Goal: Navigation & Orientation: Find specific page/section

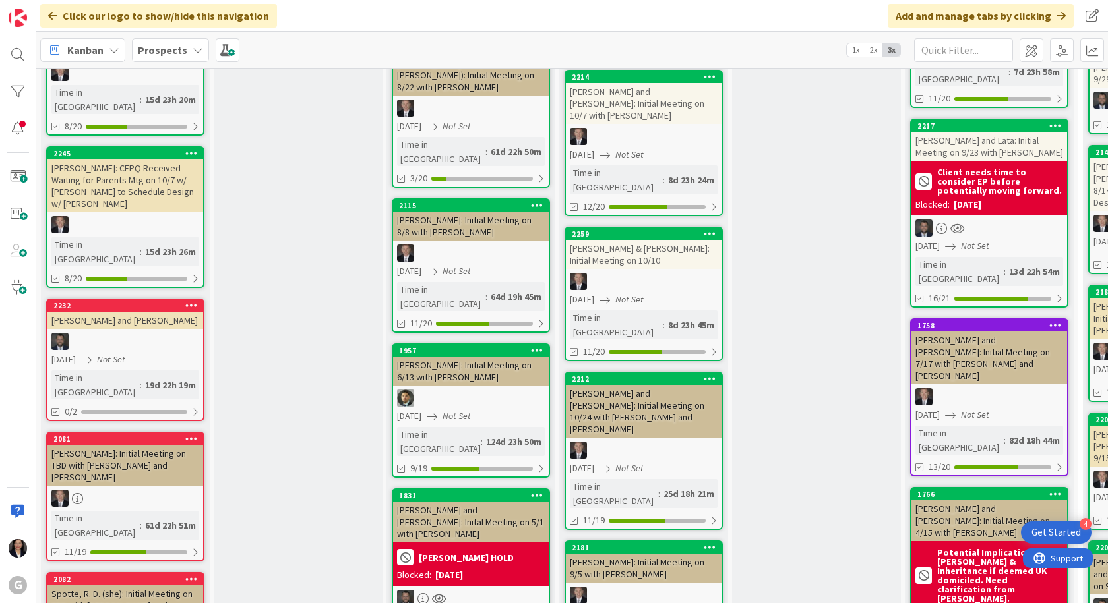
scroll to position [725, 0]
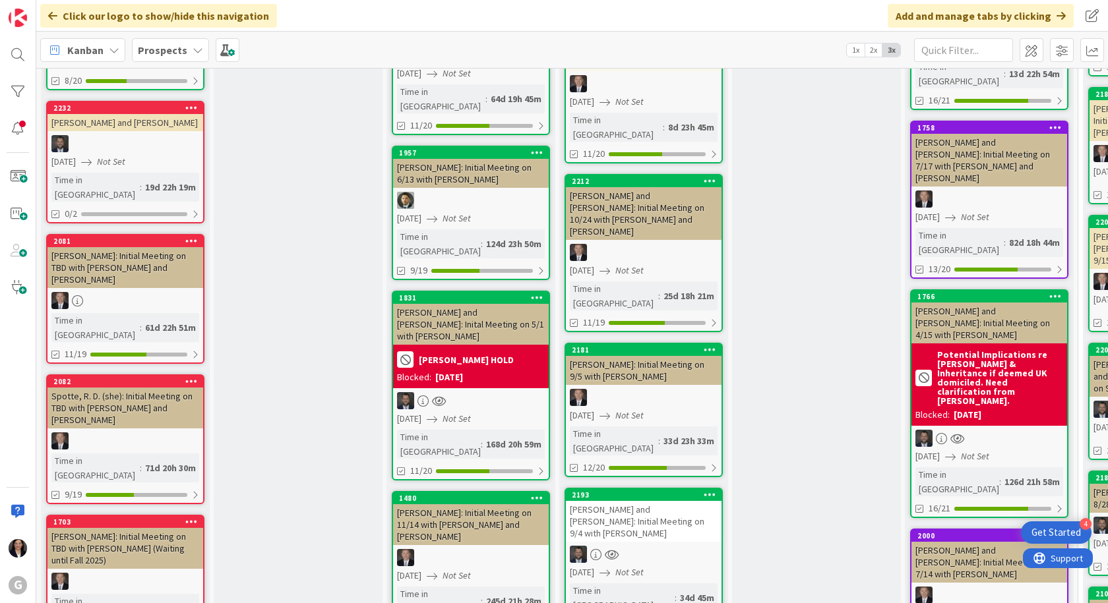
click at [640, 501] on div "[PERSON_NAME] and [PERSON_NAME]: Initial Meeting on 9/4 with [PERSON_NAME]" at bounding box center [644, 521] width 156 height 41
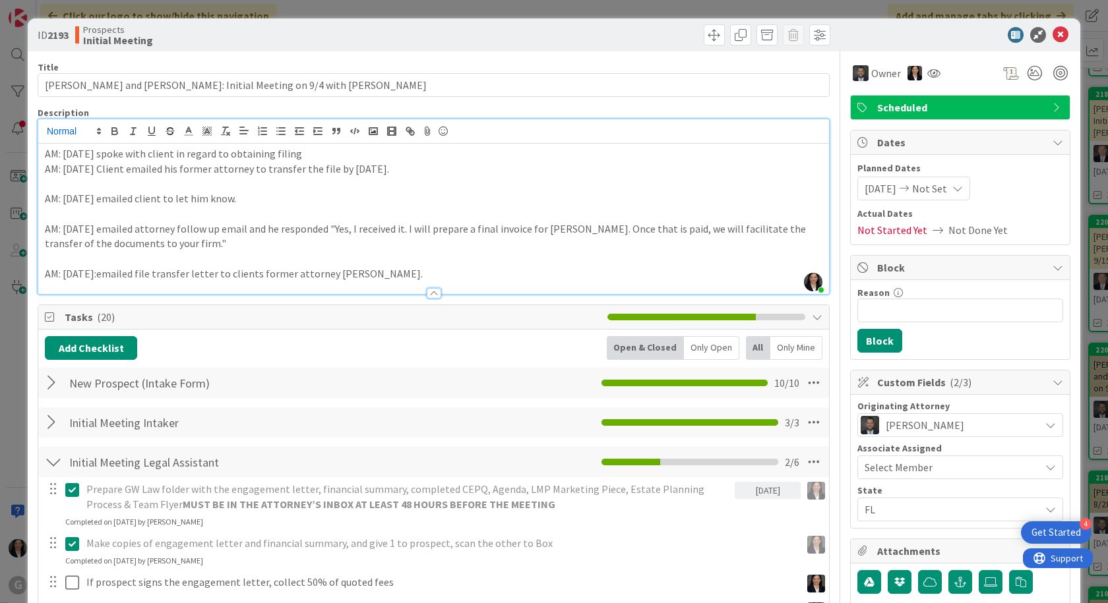
click at [44, 132] on div "[PERSON_NAME] just joined AM: [DATE] spoke with client in regard to obtaining f…" at bounding box center [433, 206] width 790 height 175
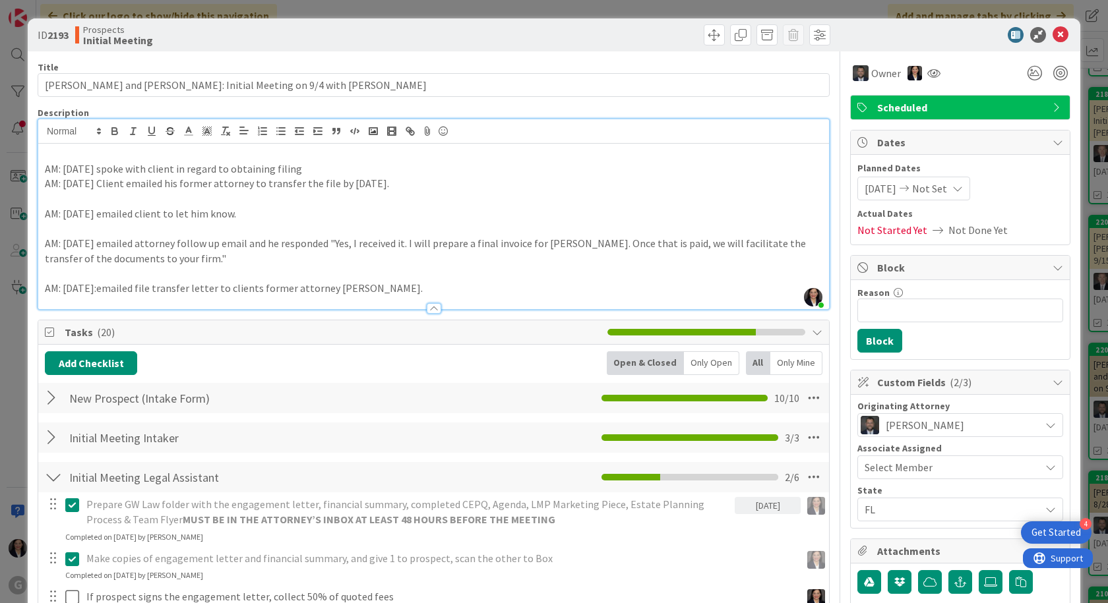
click at [43, 148] on div "AM: [DATE] spoke with client in regard to obtaining filing AM: [DATE] Client em…" at bounding box center [433, 226] width 790 height 165
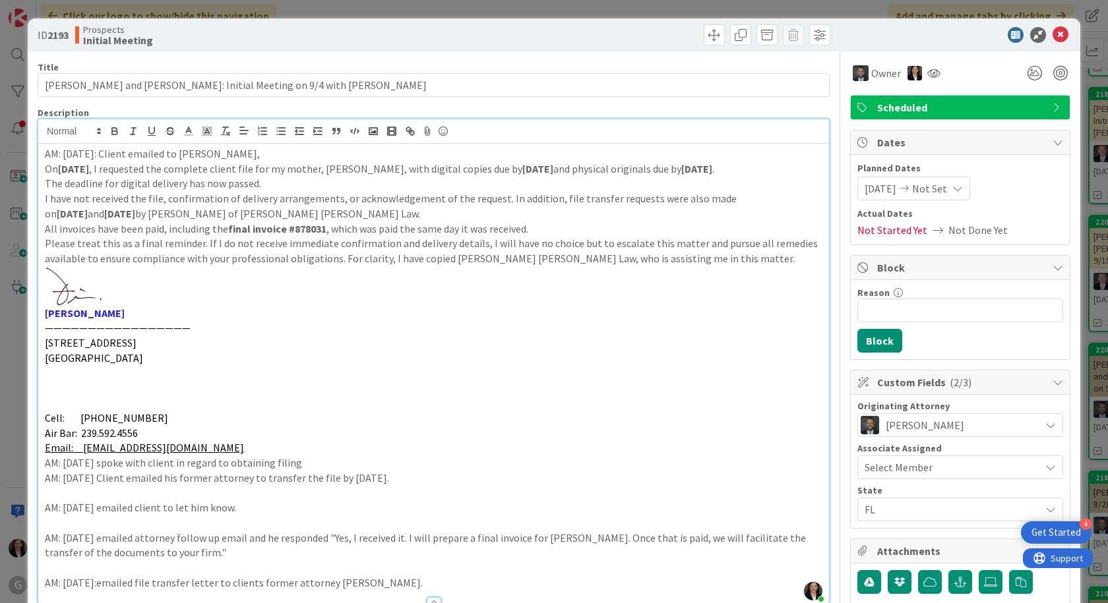
click at [212, 157] on p "AM: [DATE]: Client emailed to [PERSON_NAME]," at bounding box center [433, 153] width 777 height 15
click at [196, 446] on p "Email: [EMAIL_ADDRESS][DOMAIN_NAME]" at bounding box center [433, 447] width 777 height 15
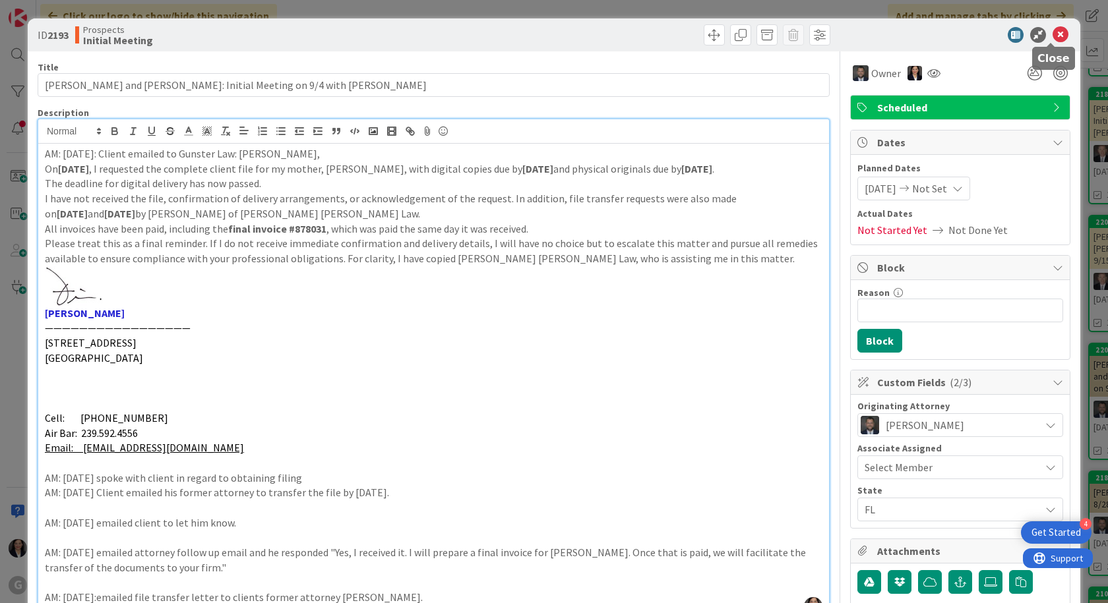
click at [1052, 40] on icon at bounding box center [1060, 35] width 16 height 16
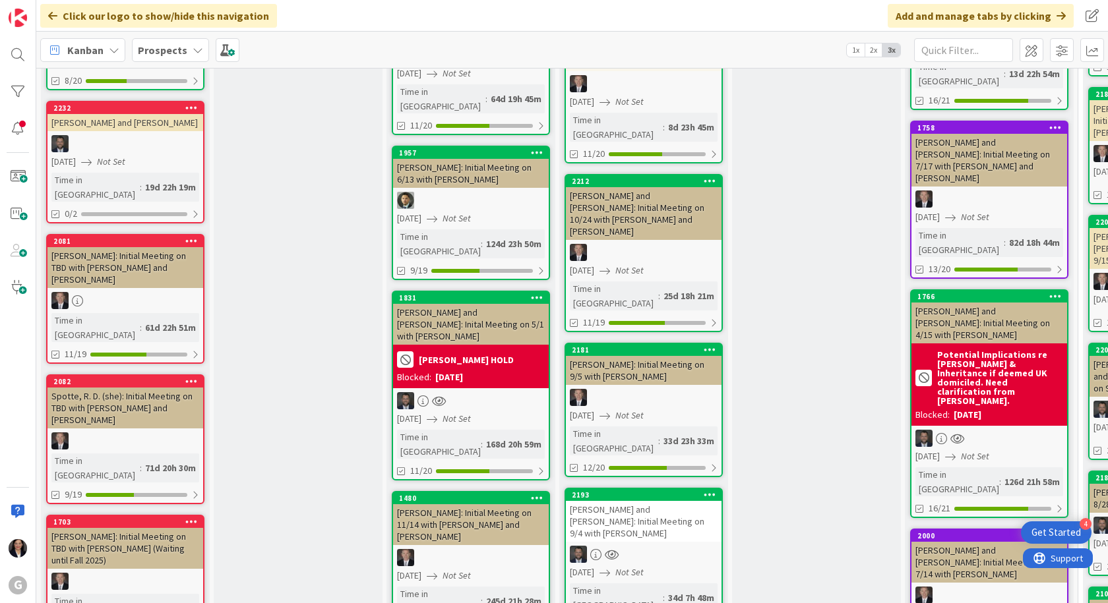
click at [663, 501] on div "[PERSON_NAME] and [PERSON_NAME]: Initial Meeting on 9/4 with [PERSON_NAME]" at bounding box center [644, 521] width 156 height 41
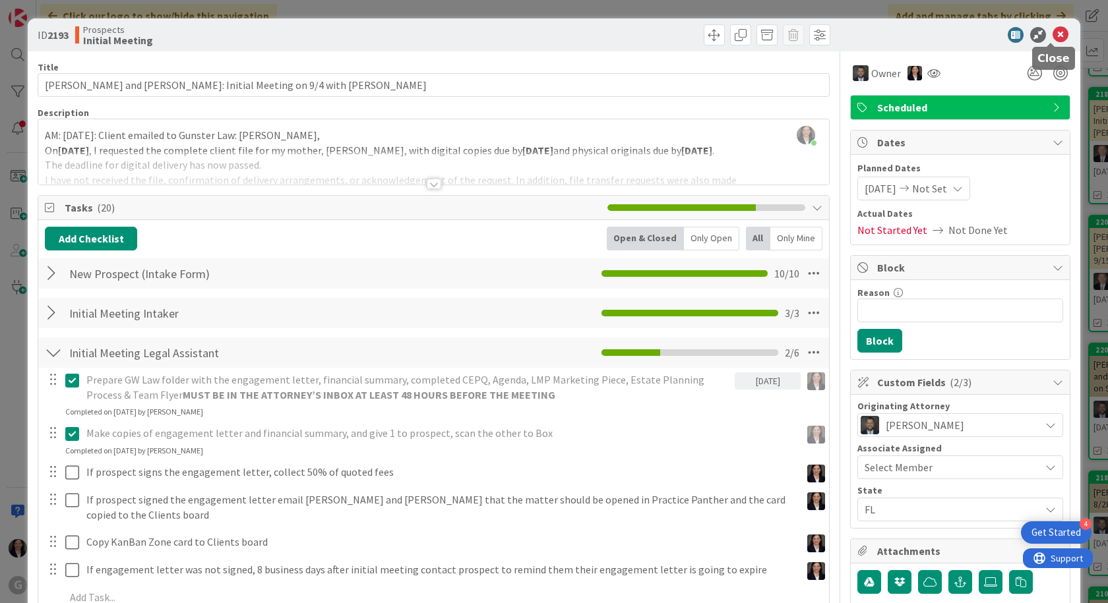
click at [1052, 38] on icon at bounding box center [1060, 35] width 16 height 16
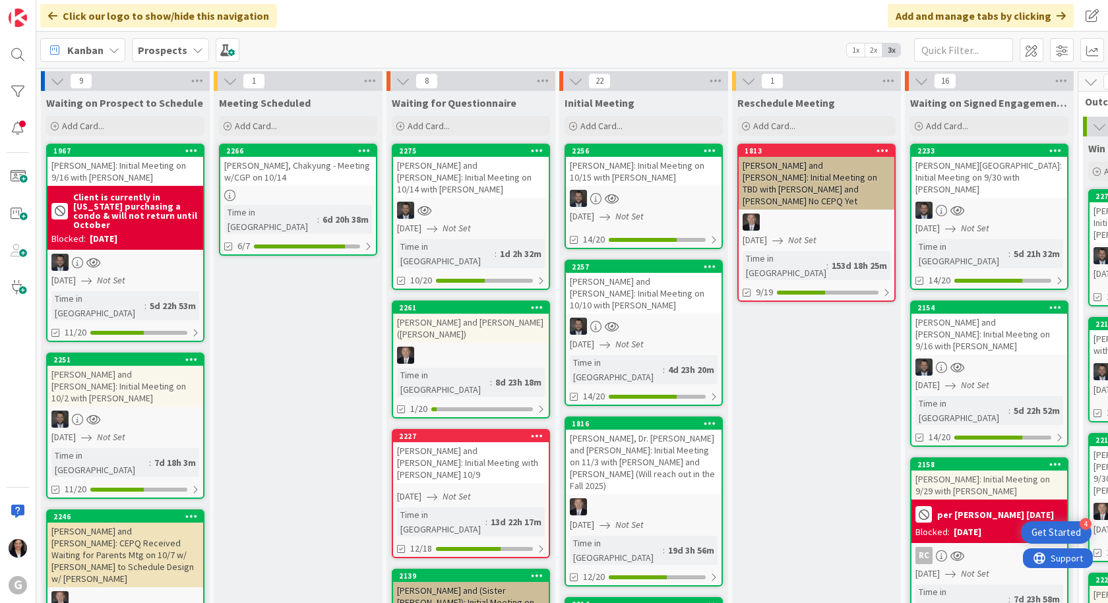
click at [479, 180] on div "[PERSON_NAME] and [PERSON_NAME]: Initial Meeting on 10/14 with [PERSON_NAME]" at bounding box center [471, 177] width 156 height 41
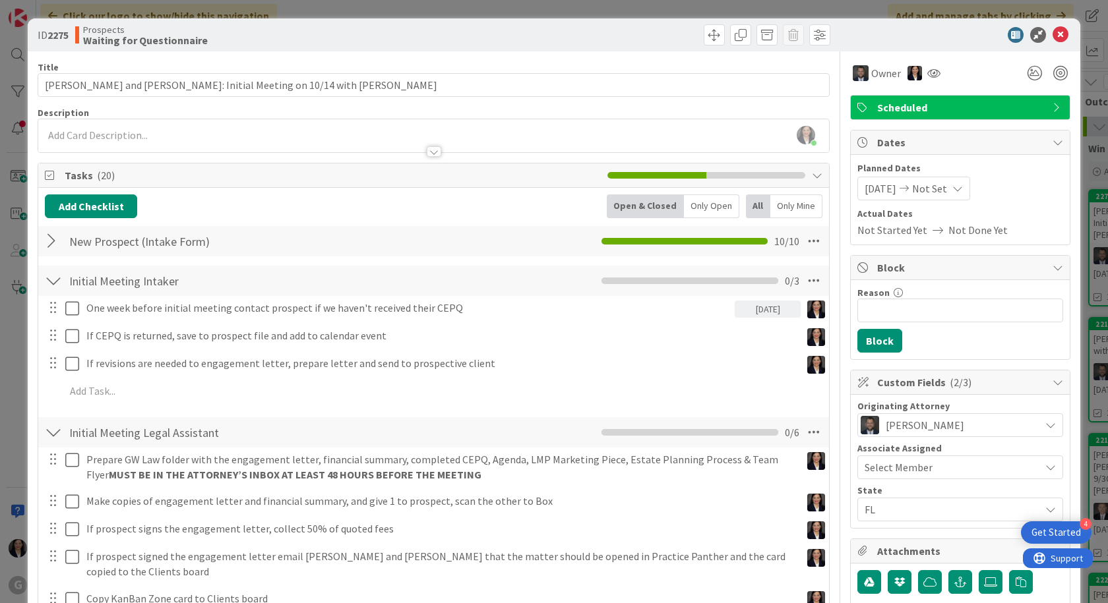
click at [94, 125] on div "[PERSON_NAME] joined 3 m ago" at bounding box center [433, 135] width 790 height 33
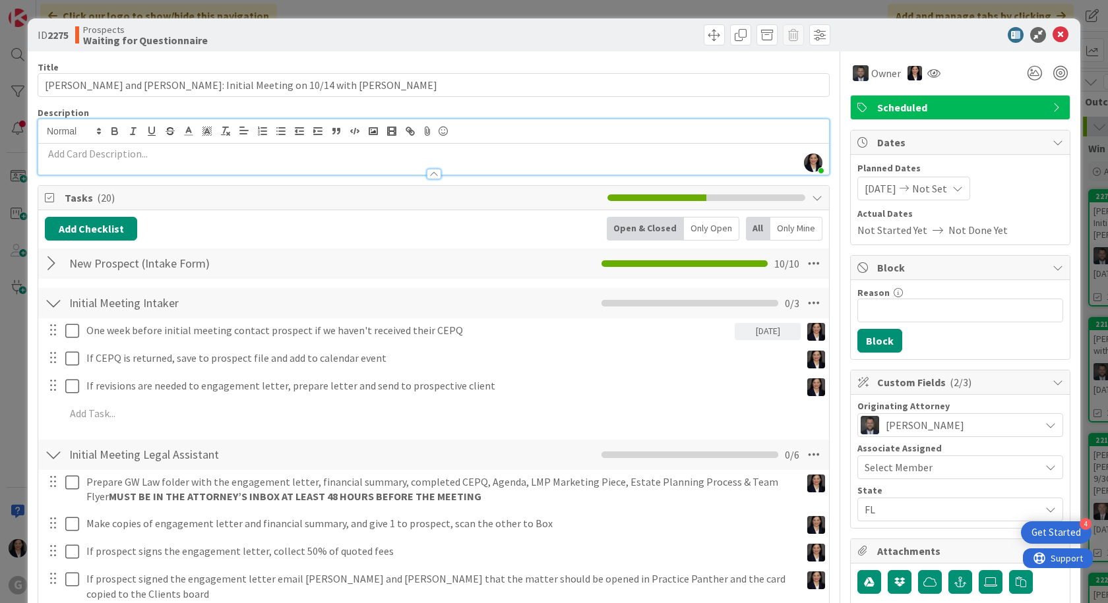
click at [90, 154] on p at bounding box center [433, 153] width 777 height 15
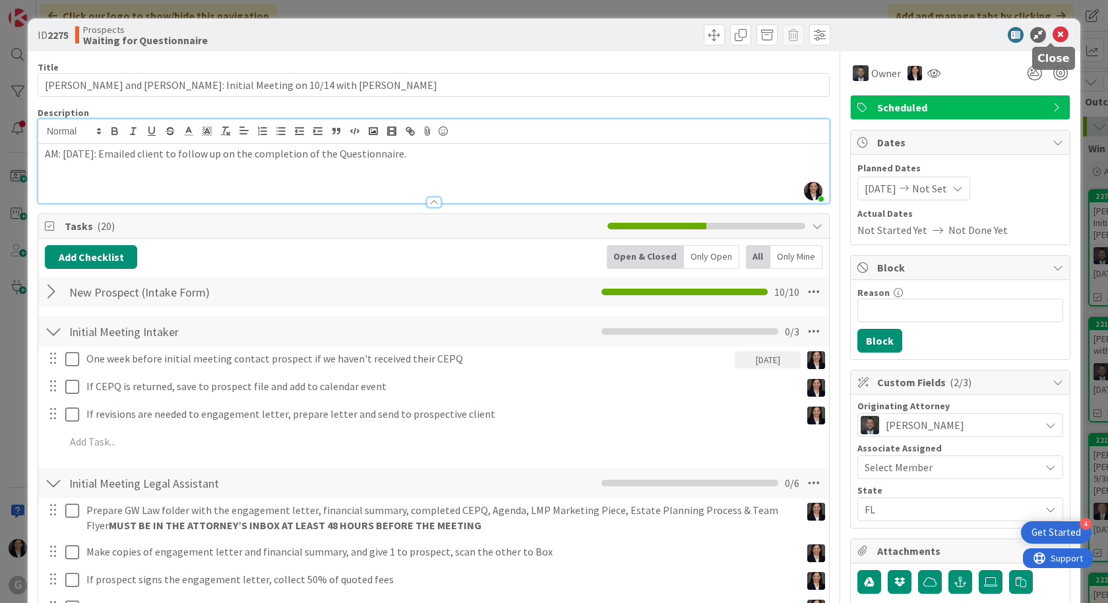
click at [1052, 34] on icon at bounding box center [1060, 35] width 16 height 16
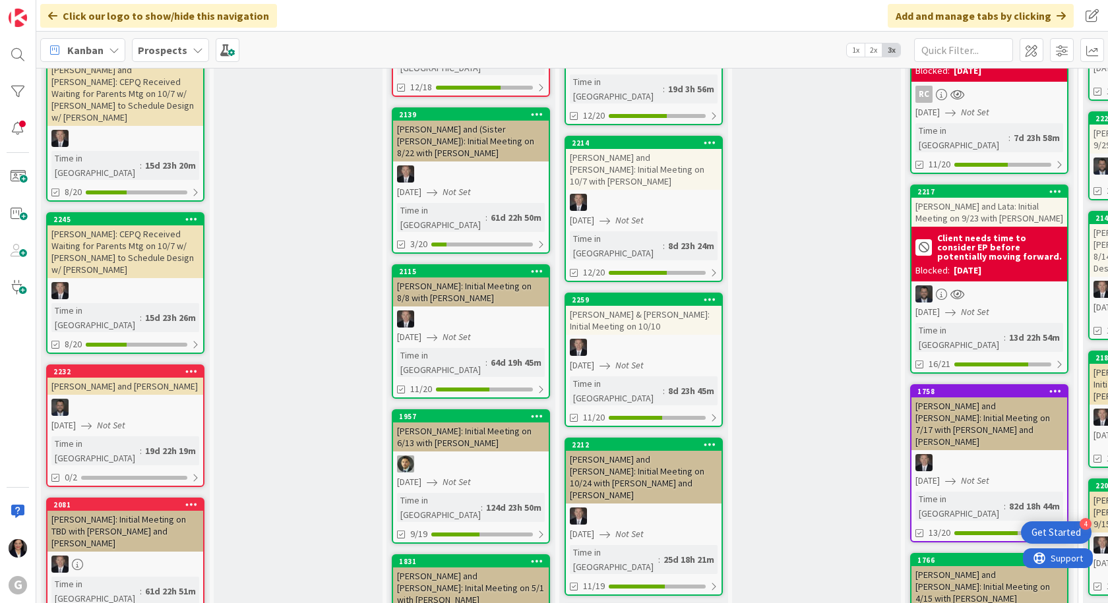
scroll to position [527, 0]
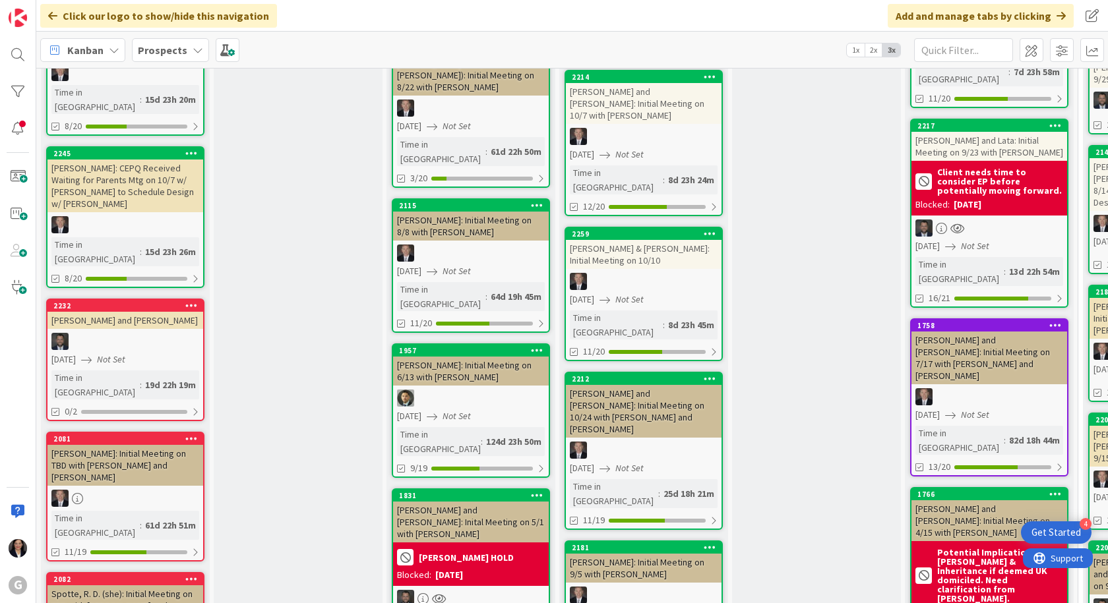
click at [507, 502] on div "[PERSON_NAME] and [PERSON_NAME]: Inital Meeting on 5/1 with [PERSON_NAME]" at bounding box center [471, 522] width 156 height 41
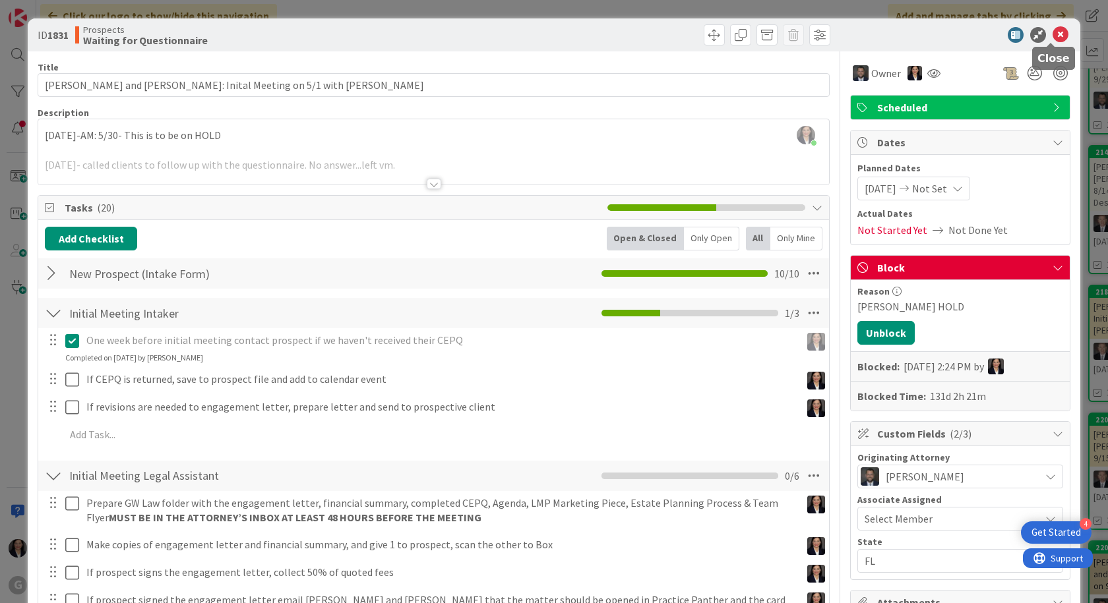
click at [1048, 21] on div "ID 1831 Prospects Waiting for Questionnaire" at bounding box center [554, 34] width 1052 height 33
click at [1052, 34] on icon at bounding box center [1060, 35] width 16 height 16
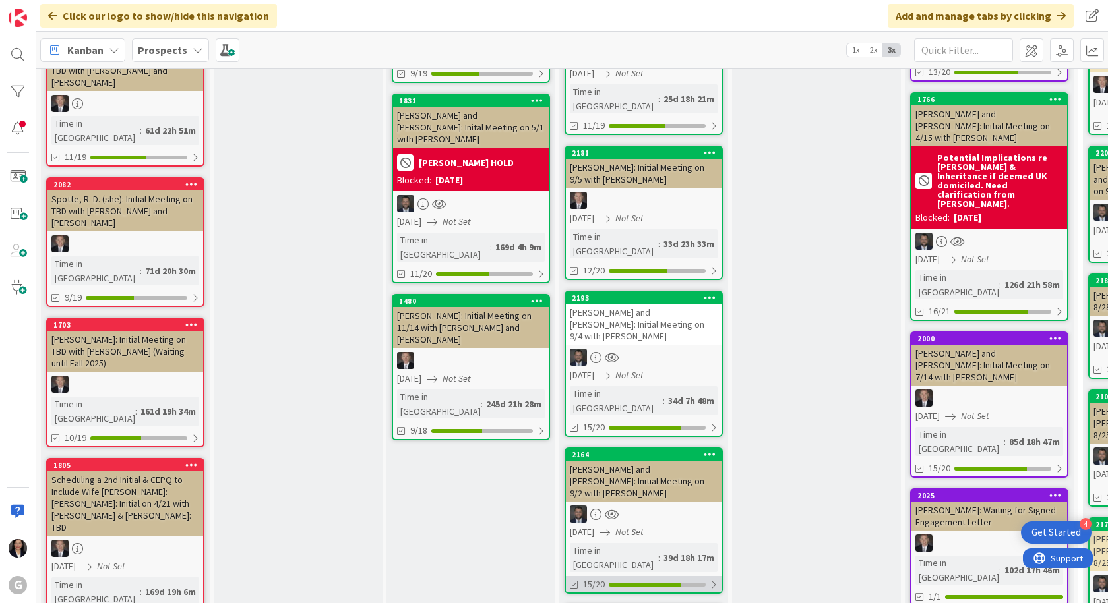
scroll to position [923, 0]
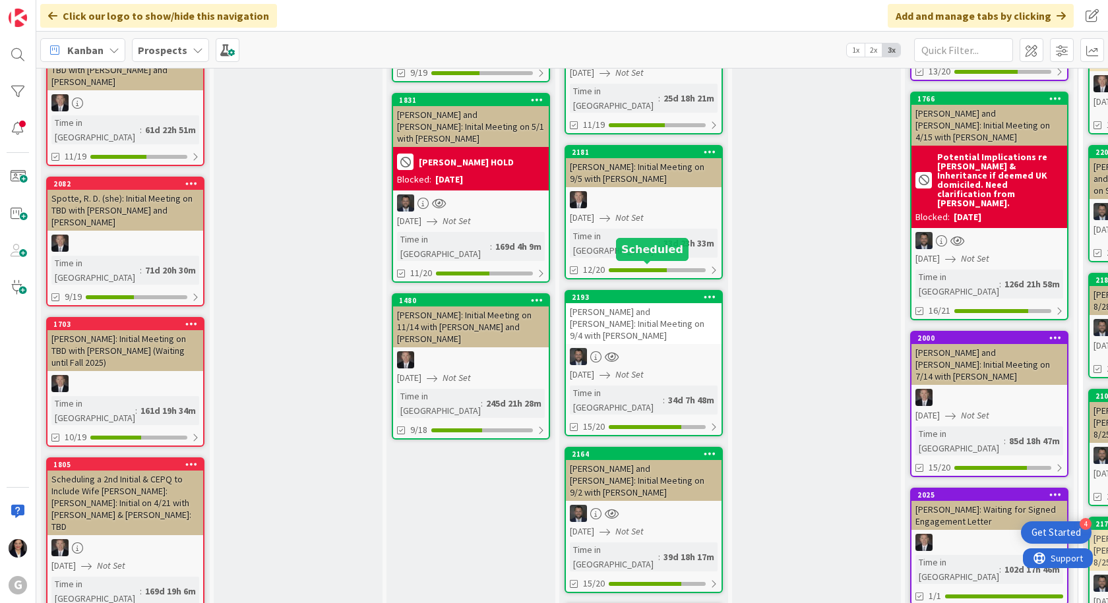
click at [642, 447] on div "2164 [PERSON_NAME] and [PERSON_NAME]: Initial Meeting on 9/2 with [PERSON_NAME]…" at bounding box center [643, 520] width 158 height 146
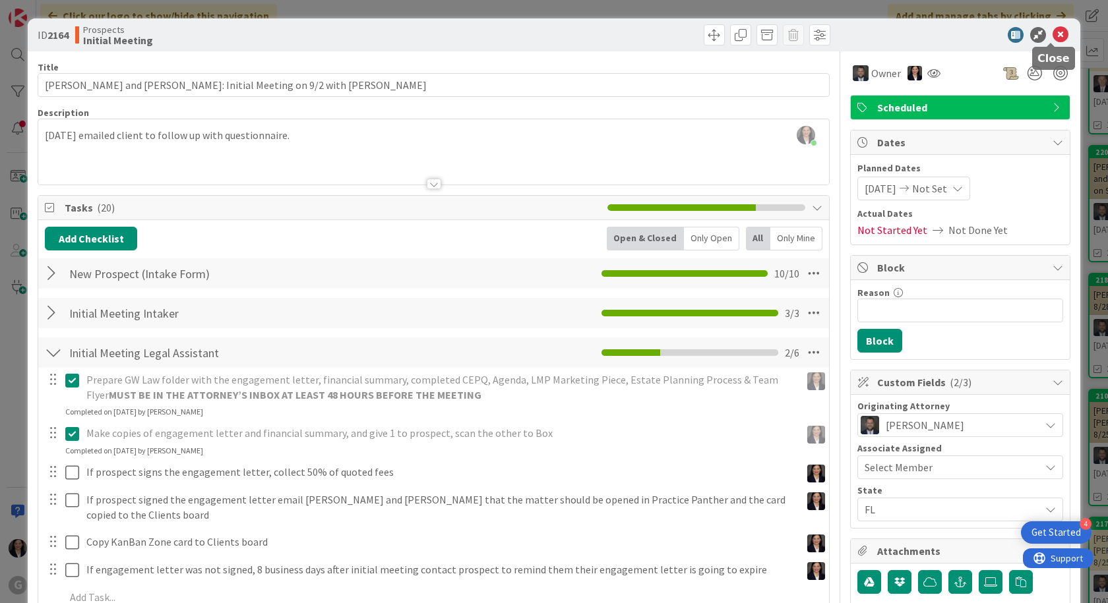
click at [1052, 41] on icon at bounding box center [1060, 35] width 16 height 16
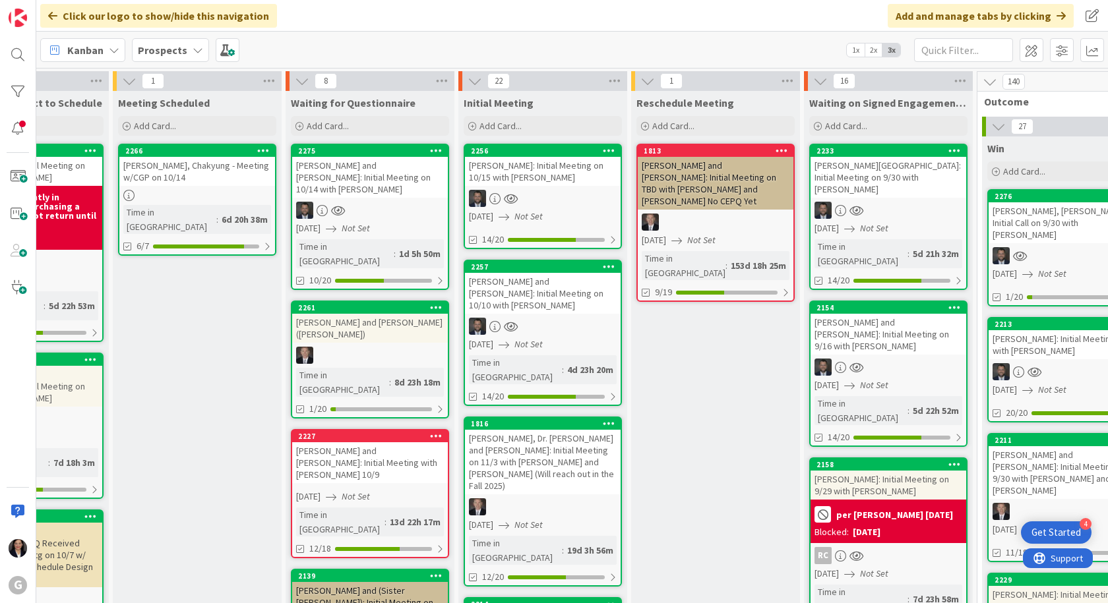
scroll to position [0, 102]
click at [853, 167] on div "[PERSON_NAME][GEOGRAPHIC_DATA]: Initial Meeting on 9/30 with [PERSON_NAME]" at bounding box center [888, 177] width 156 height 41
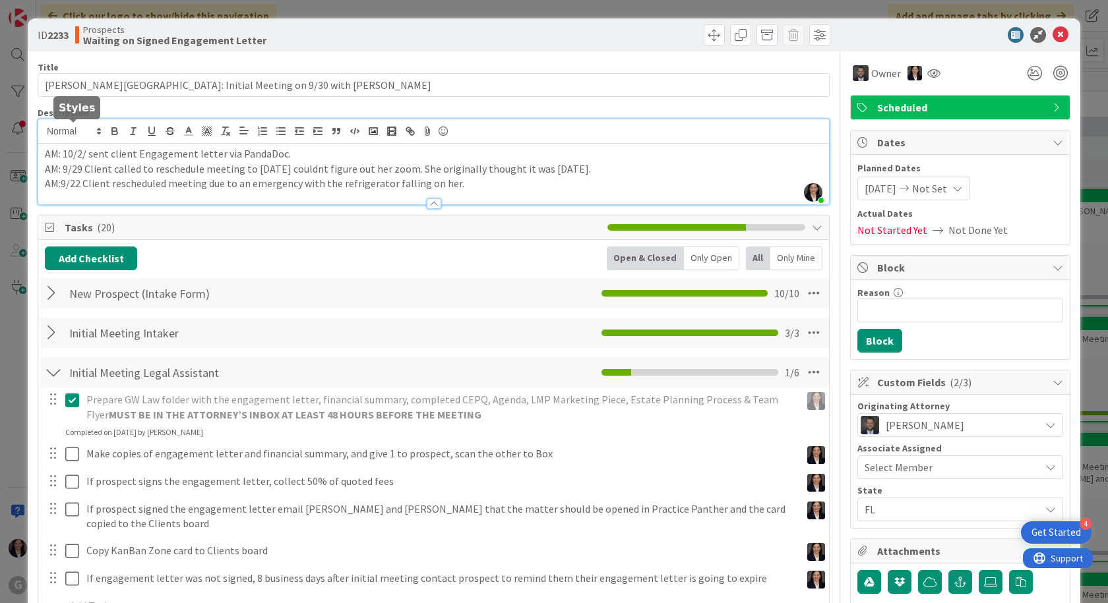
click at [43, 138] on div "[PERSON_NAME] joined 6 m ago AM: 10/2/ sent client Engagement letter via PandaD…" at bounding box center [433, 161] width 790 height 85
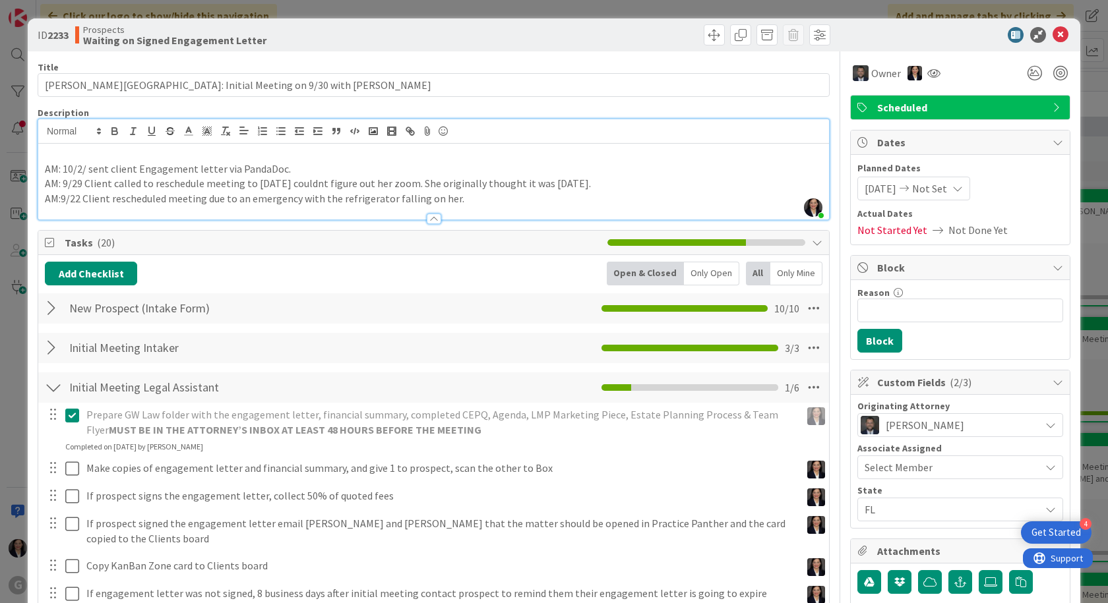
click at [74, 152] on p at bounding box center [433, 153] width 777 height 15
click at [1052, 40] on icon at bounding box center [1060, 35] width 16 height 16
